Goal: Navigation & Orientation: Find specific page/section

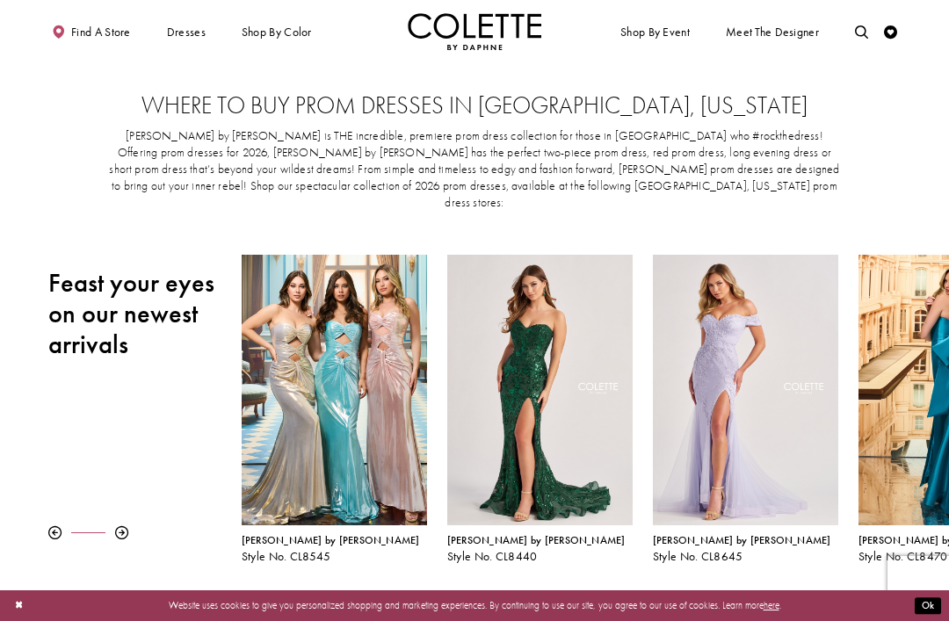
click at [713, 195] on td "Colette by Daphne is THE incredible, premiere prom dress collection for those i…" at bounding box center [474, 170] width 826 height 110
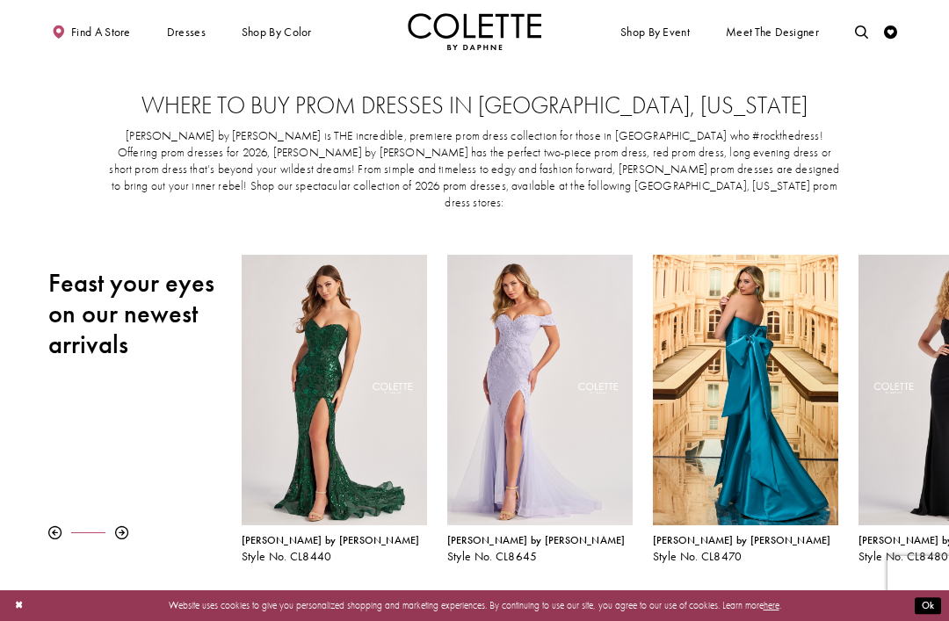
click at [0, 0] on span "EVENING DRESSES" at bounding box center [0, 0] width 0 height 0
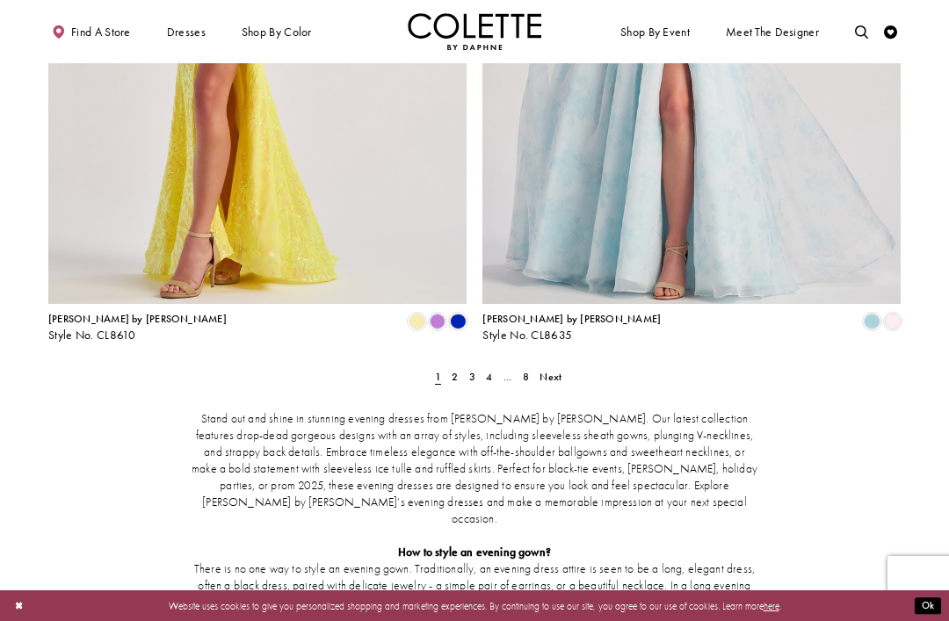
scroll to position [2400, 0]
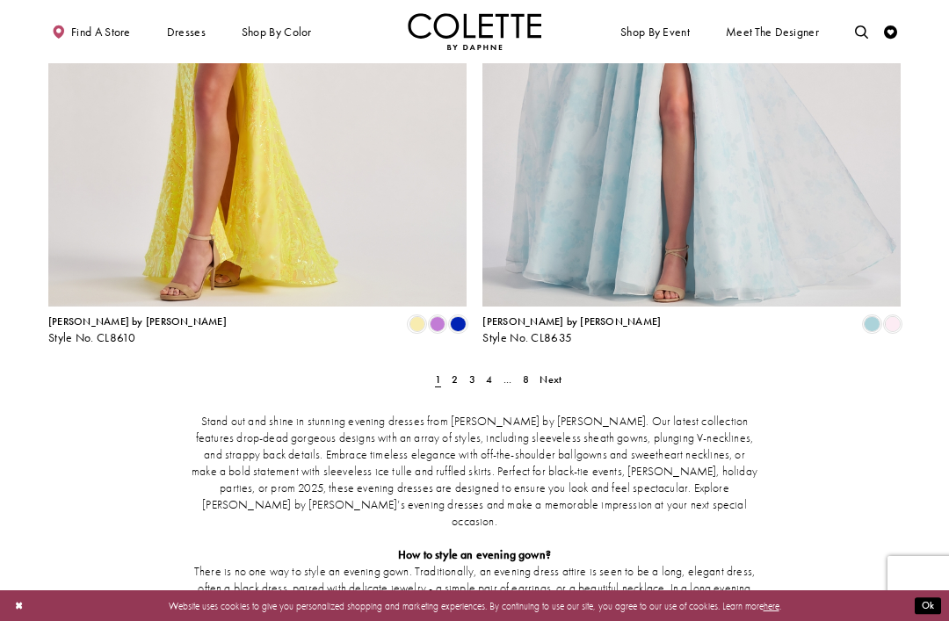
click at [563, 370] on link "Next" at bounding box center [551, 379] width 30 height 19
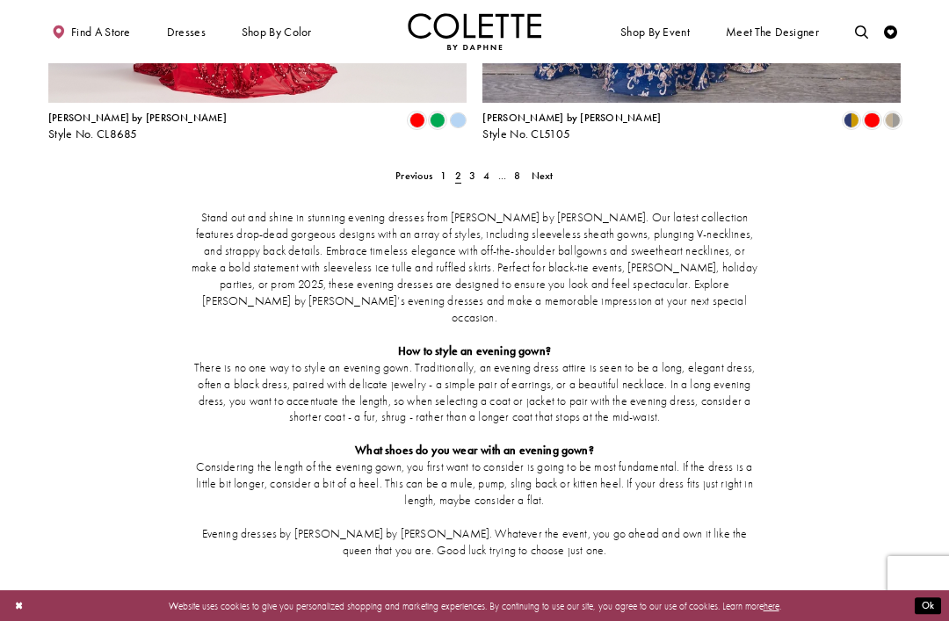
scroll to position [2559, 0]
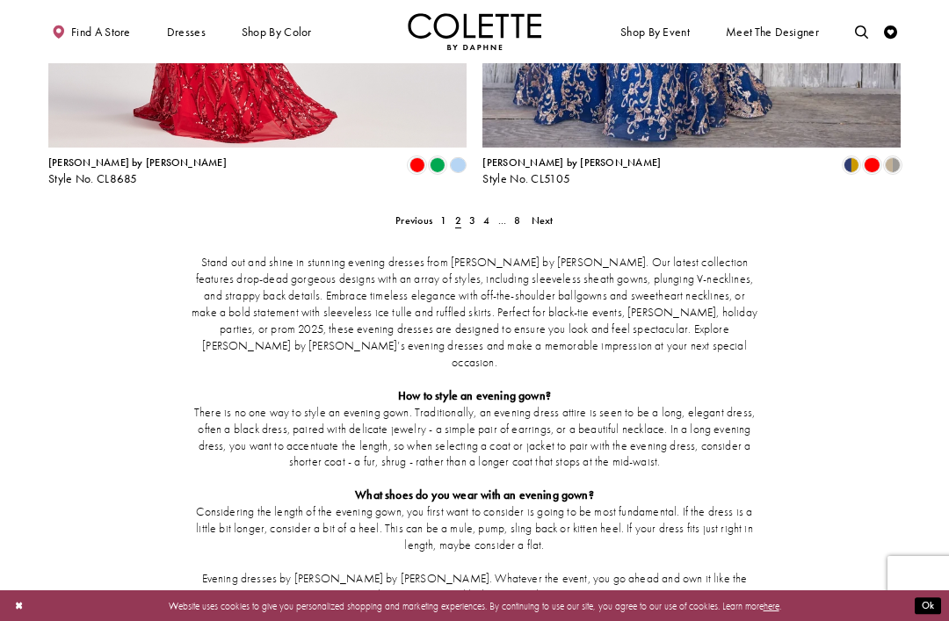
click at [558, 211] on ul "Previous 1 2 3 4 ... 8 Next" at bounding box center [474, 220] width 559 height 19
click at [541, 213] on span "Next" at bounding box center [542, 220] width 22 height 14
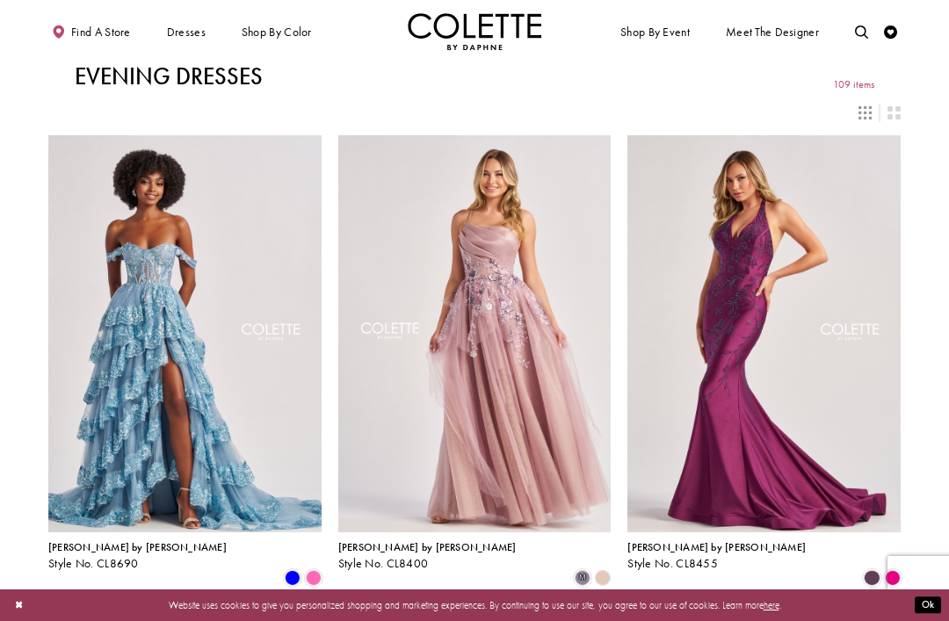
click at [0, 0] on span "PROM DRESSES" at bounding box center [0, 0] width 0 height 0
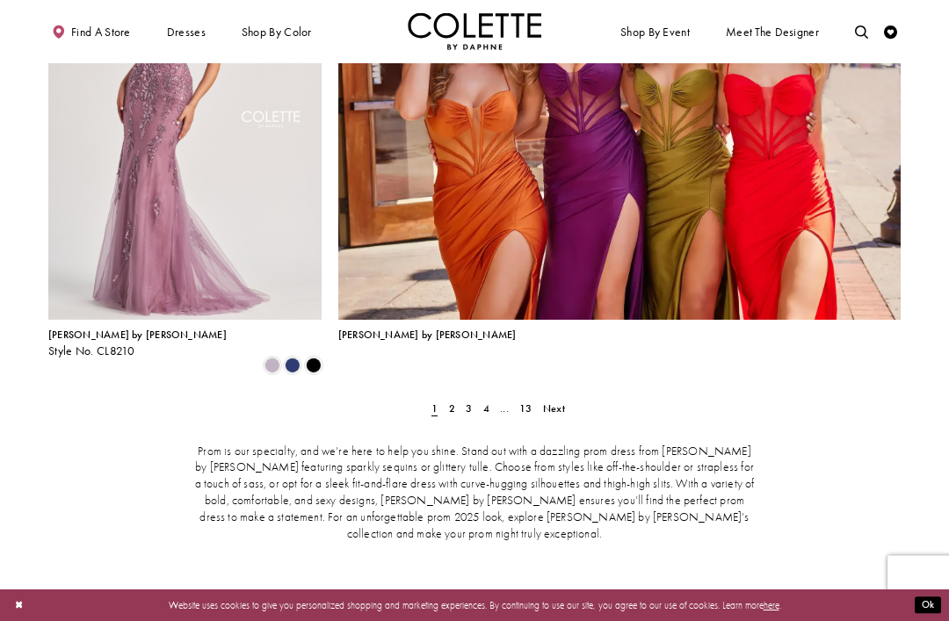
scroll to position [2936, 0]
click at [557, 401] on link "Next" at bounding box center [553, 410] width 30 height 19
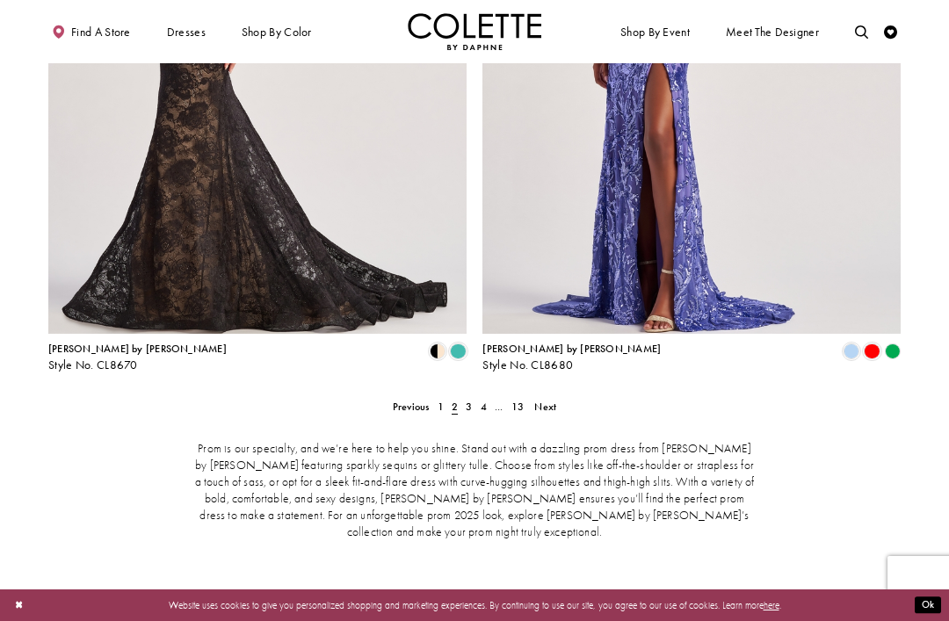
scroll to position [2641, 0]
click at [555, 401] on span "Next" at bounding box center [545, 408] width 22 height 14
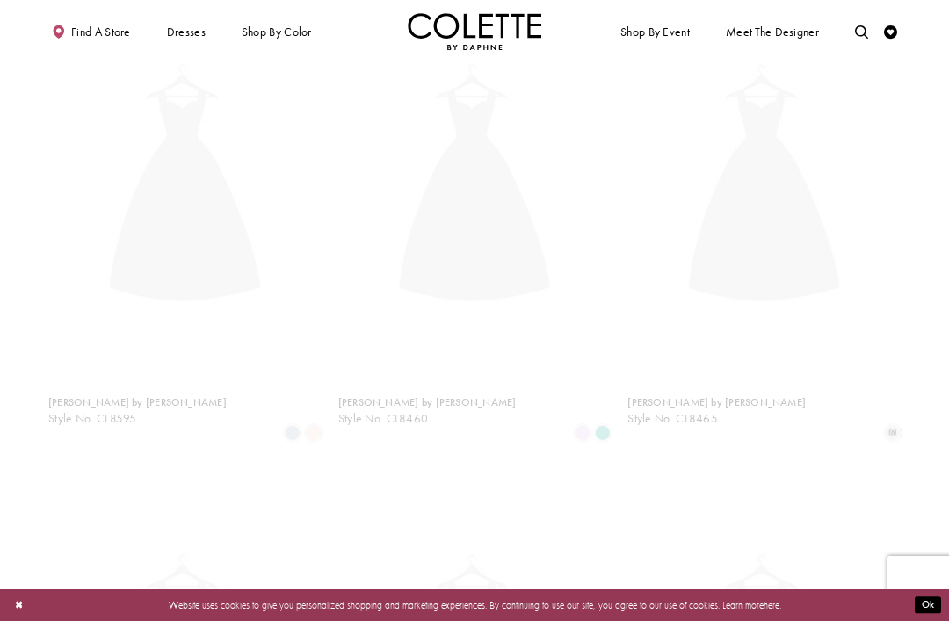
scroll to position [341, 0]
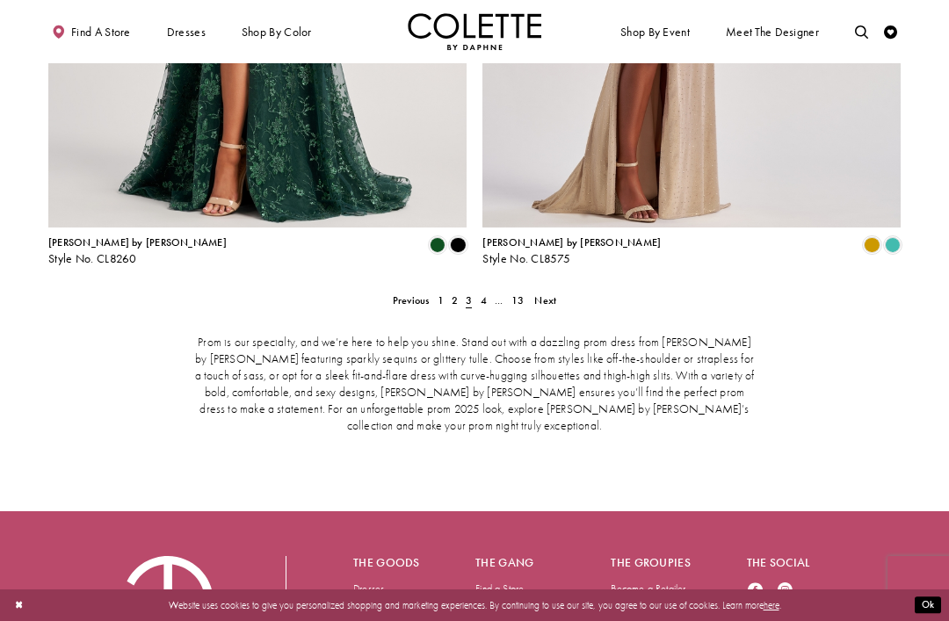
click at [548, 293] on span "Next" at bounding box center [545, 300] width 22 height 14
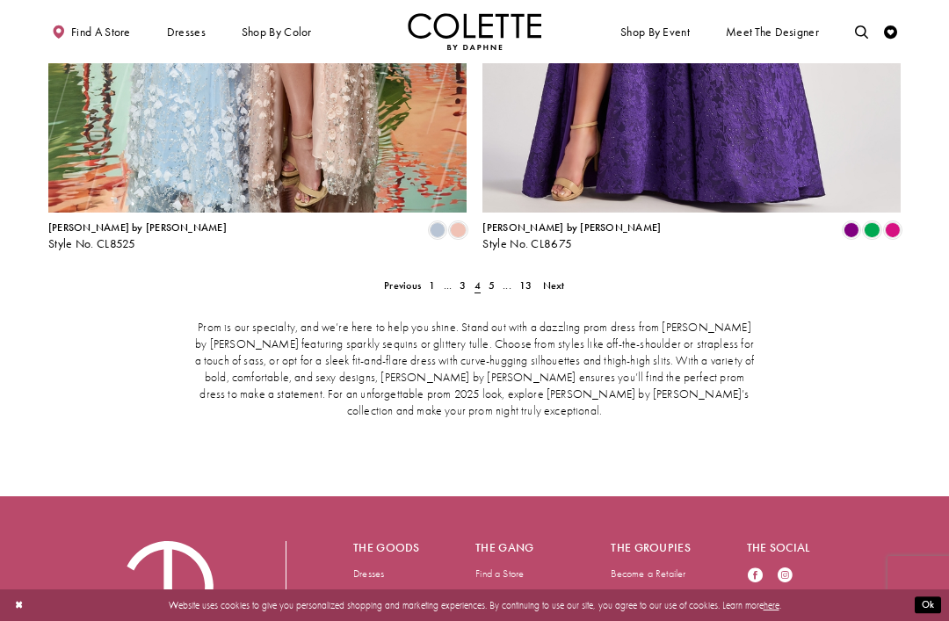
scroll to position [2768, 0]
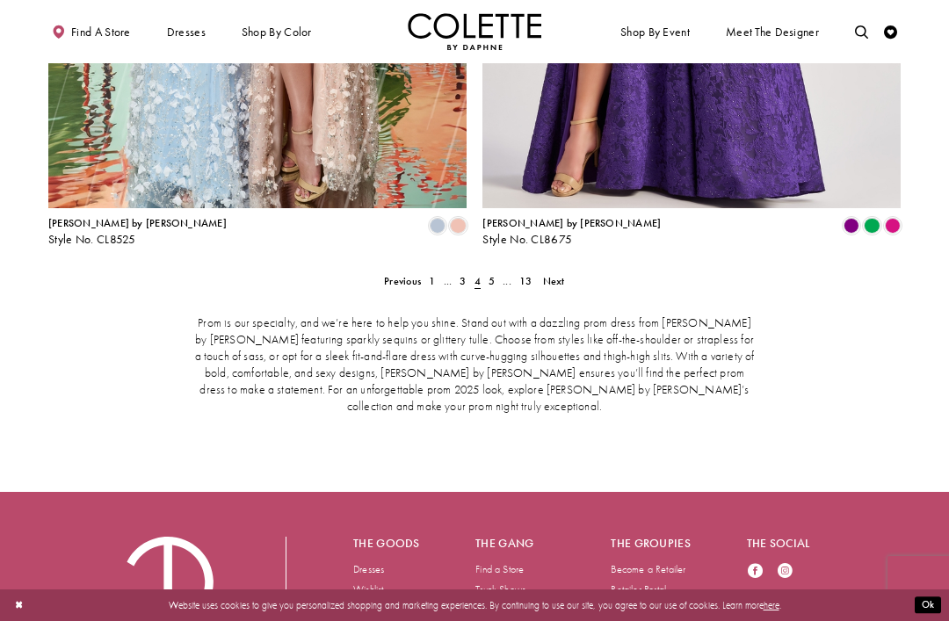
click at [554, 271] on link "Next" at bounding box center [553, 280] width 30 height 19
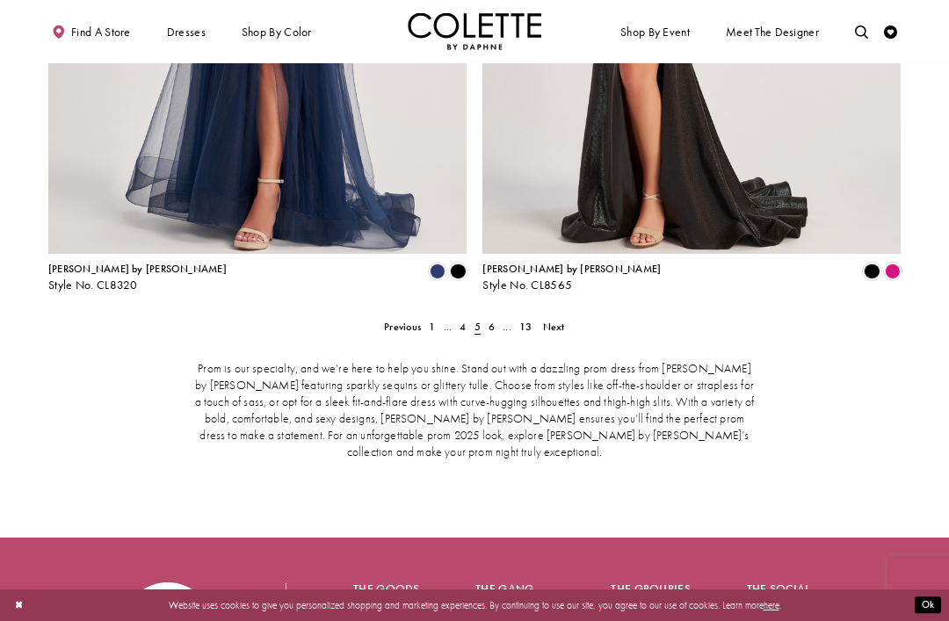
scroll to position [2768, 0]
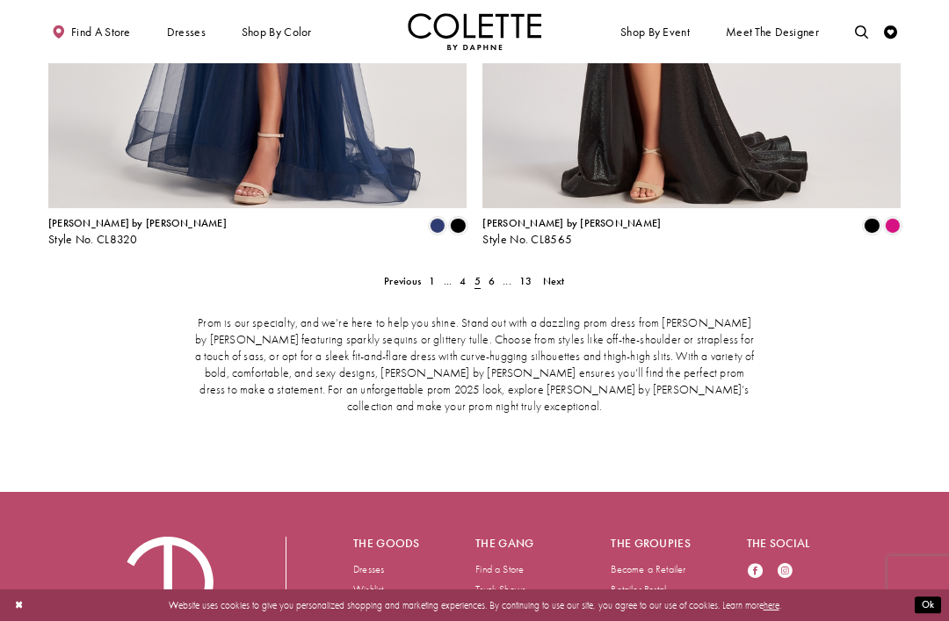
click at [554, 274] on span "Next" at bounding box center [554, 281] width 22 height 14
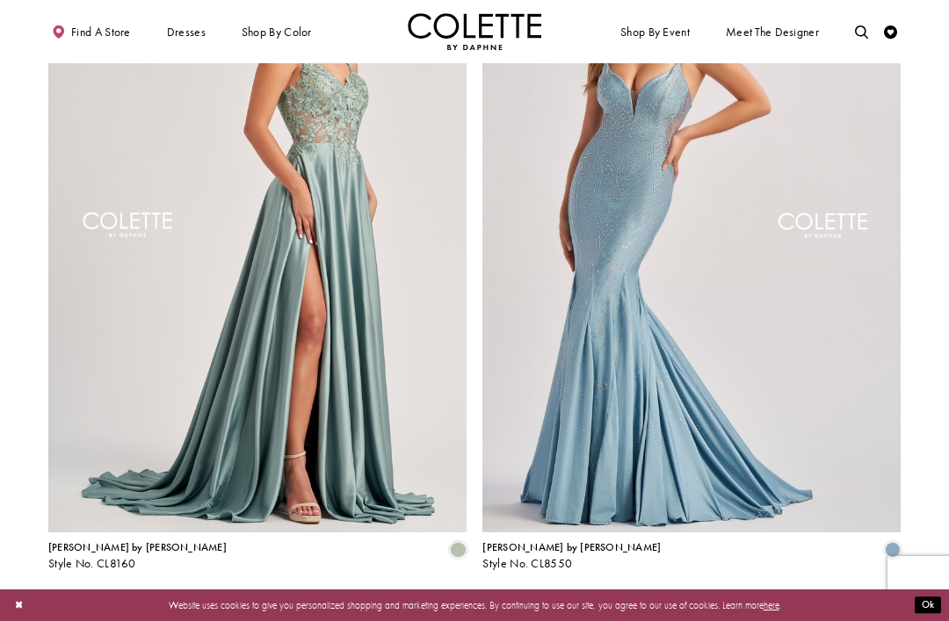
scroll to position [2445, 0]
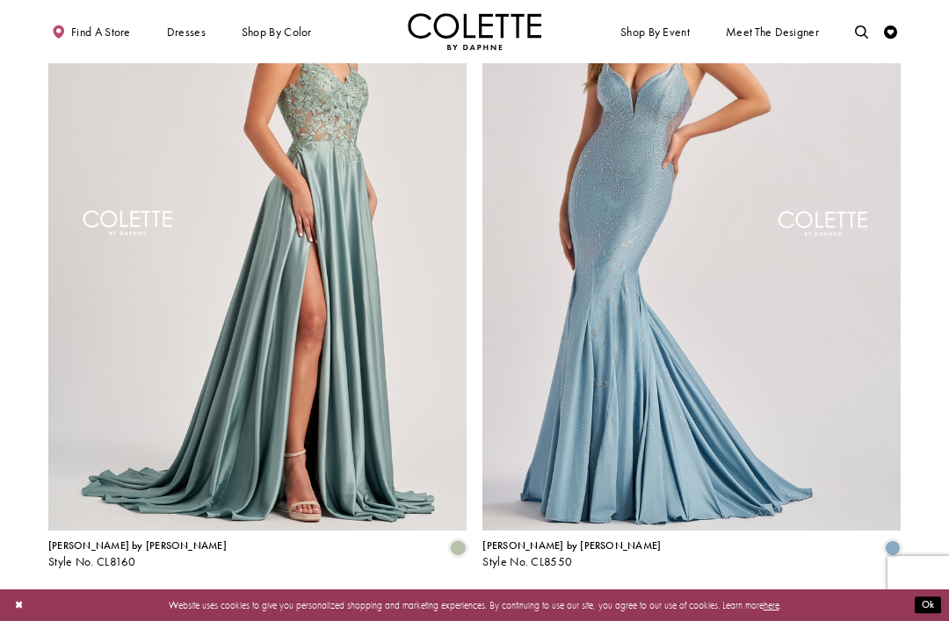
click at [561, 596] on span "Next" at bounding box center [554, 603] width 22 height 14
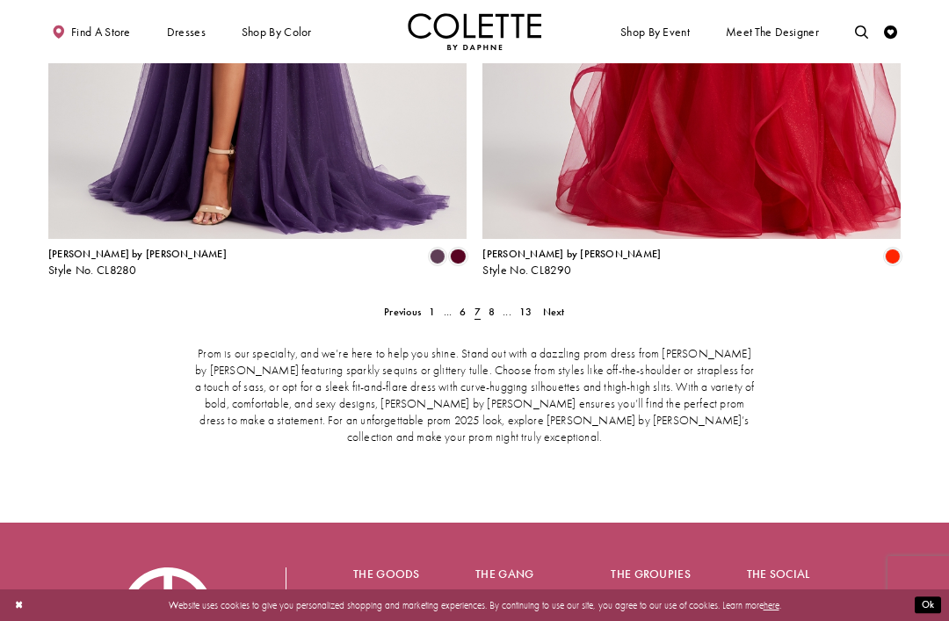
scroll to position [2768, 0]
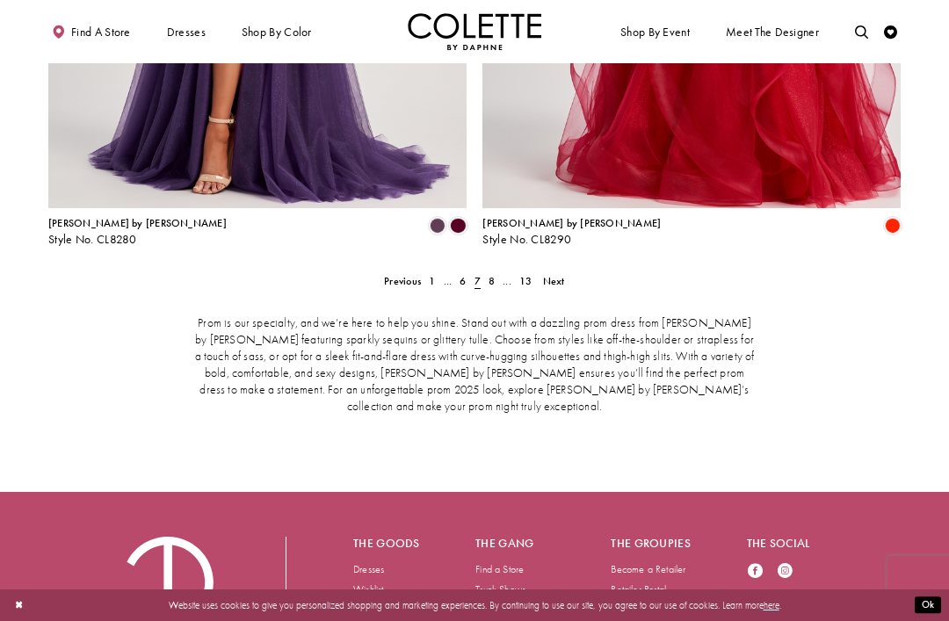
click at [558, 274] on span "Next" at bounding box center [554, 281] width 22 height 14
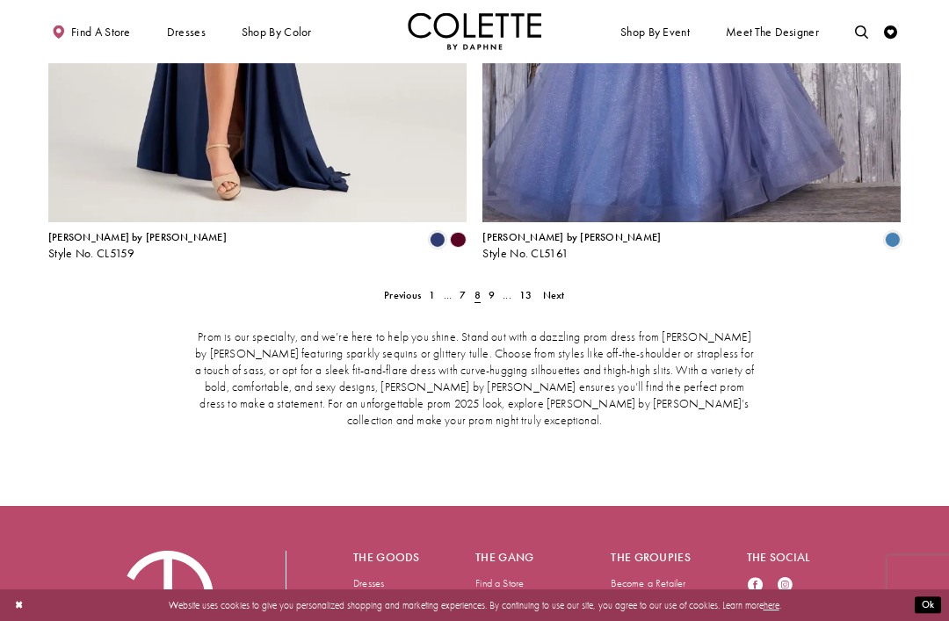
scroll to position [2768, 0]
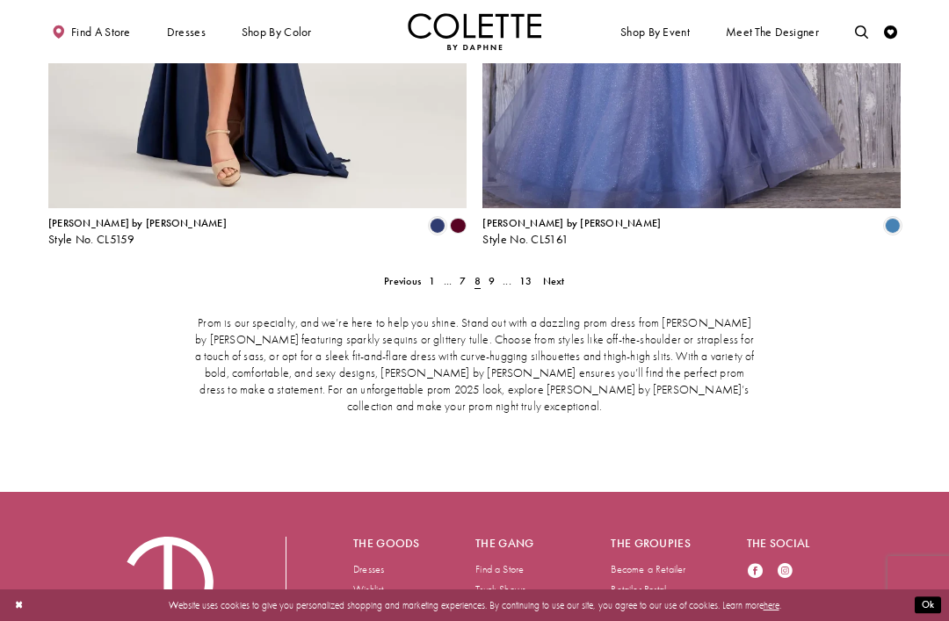
click at [563, 274] on span "Next" at bounding box center [554, 281] width 22 height 14
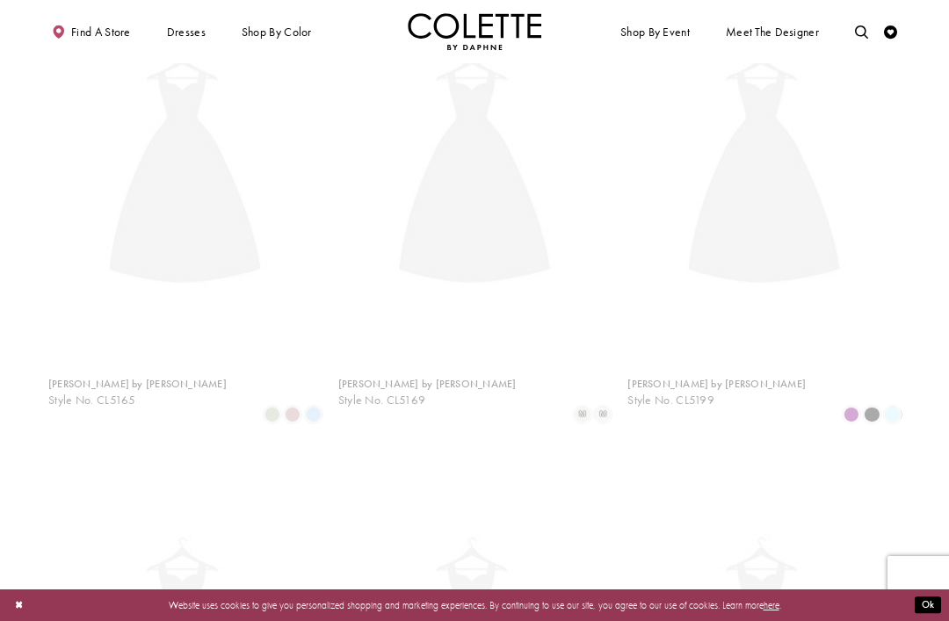
scroll to position [341, 0]
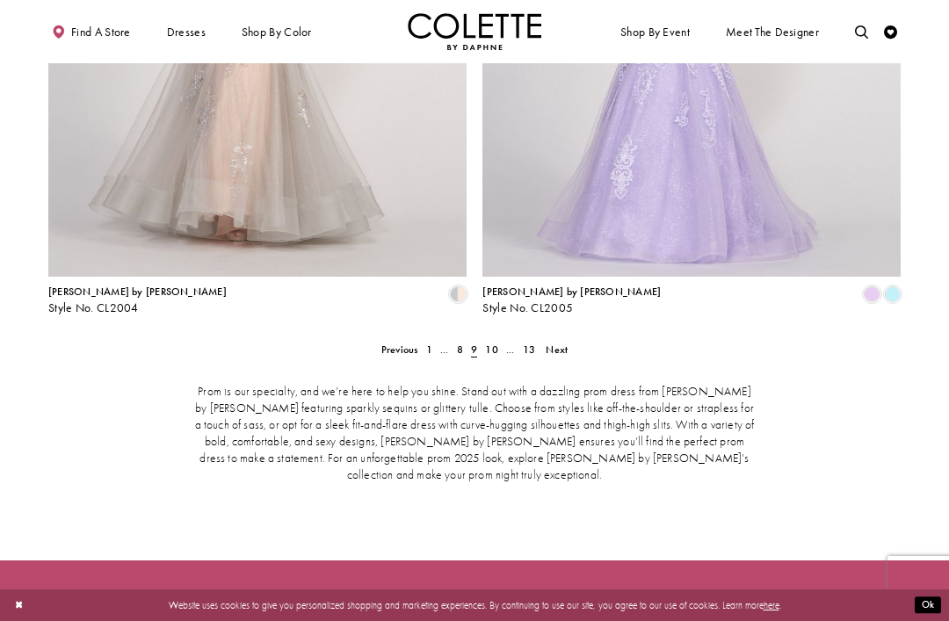
click at [556, 340] on link "Next" at bounding box center [557, 349] width 30 height 19
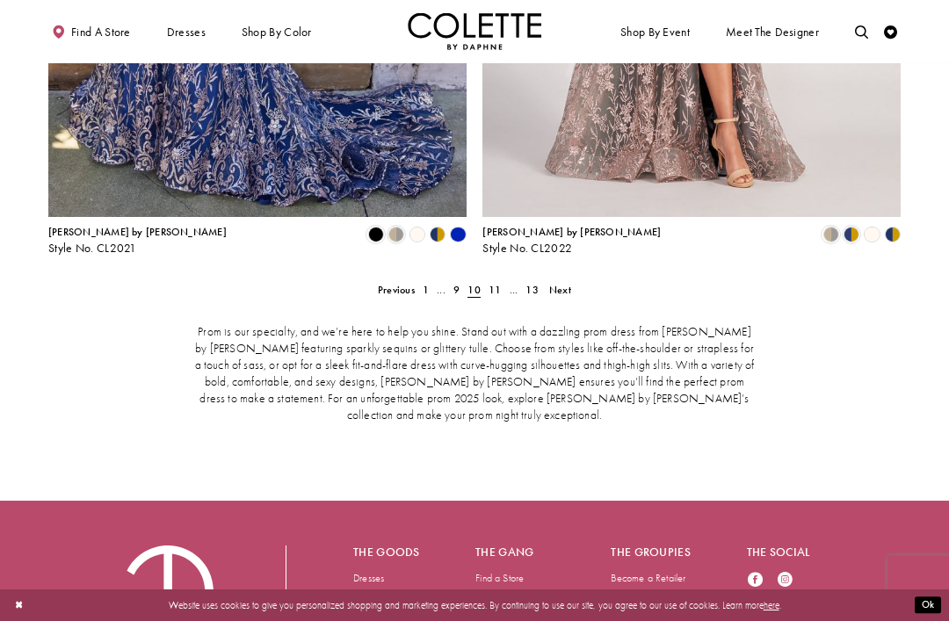
scroll to position [2768, 0]
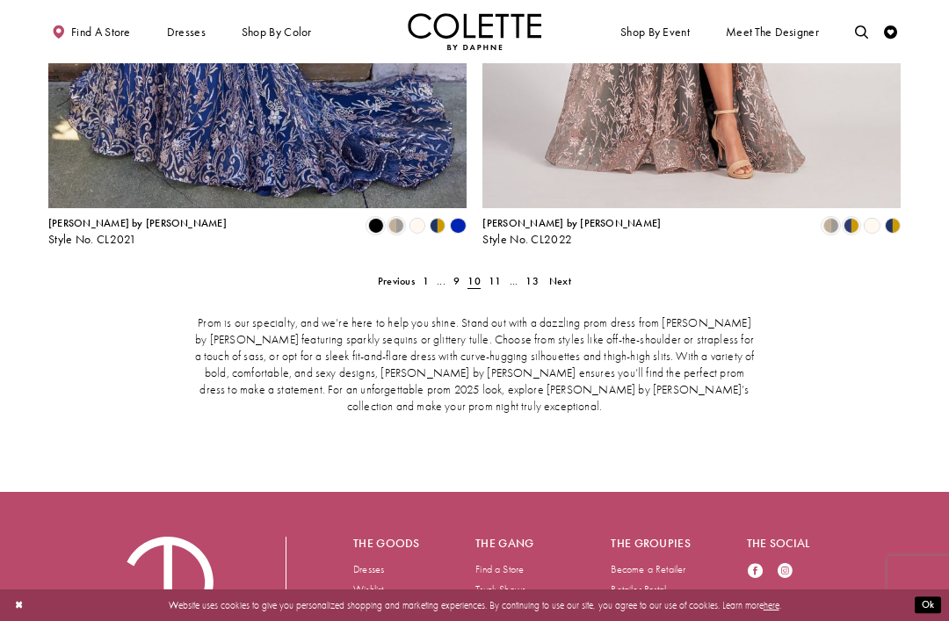
click at [568, 274] on span "Next" at bounding box center [560, 281] width 22 height 14
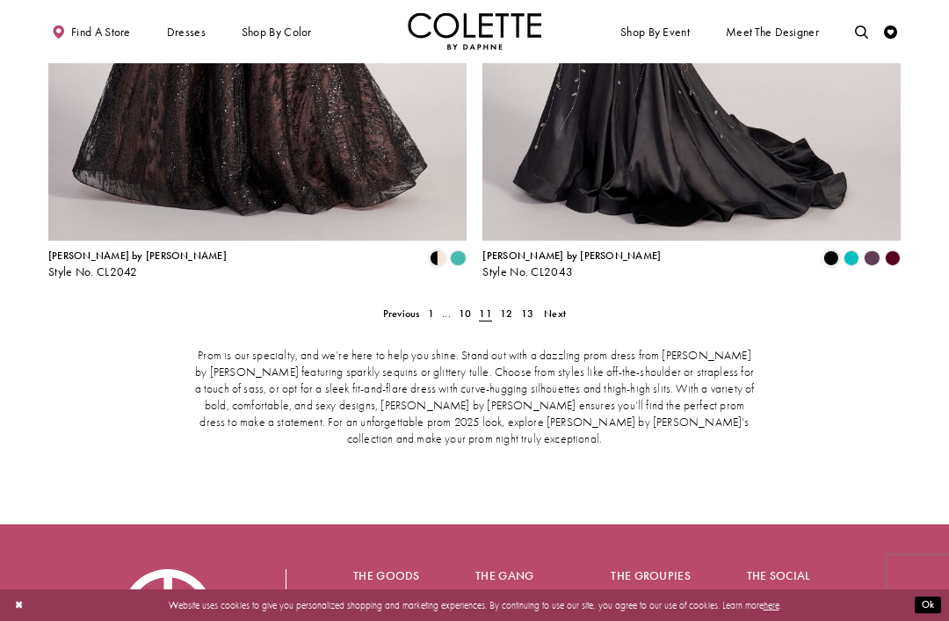
scroll to position [2768, 0]
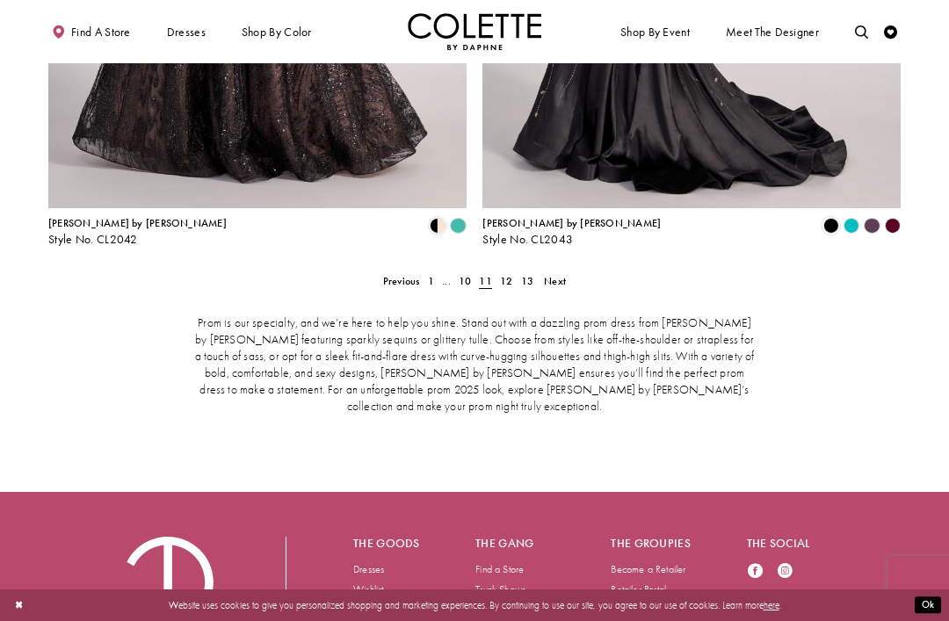
click at [559, 274] on span "Next" at bounding box center [555, 281] width 22 height 14
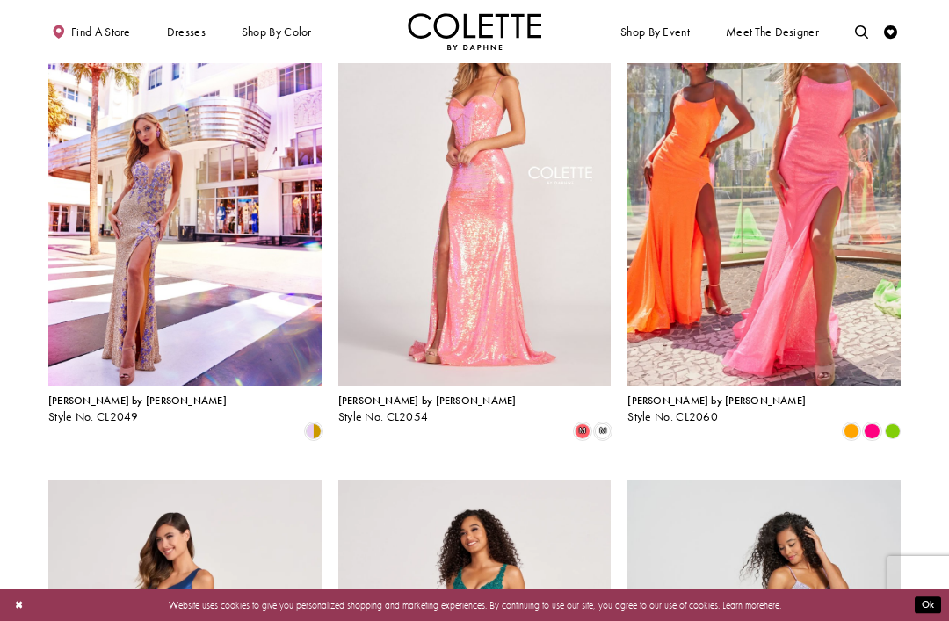
scroll to position [415, 0]
